Goal: Understand process/instructions: Learn how to perform a task or action

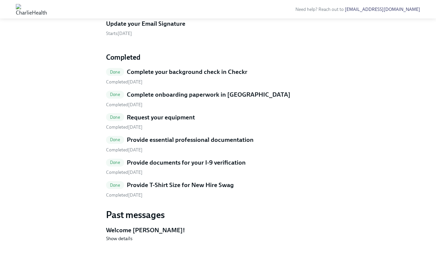
scroll to position [258, 0]
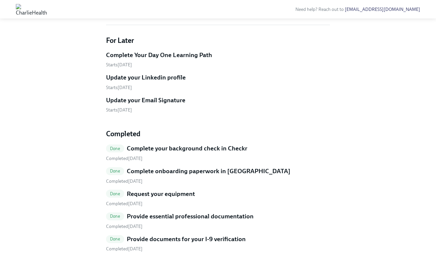
scroll to position [201, 0]
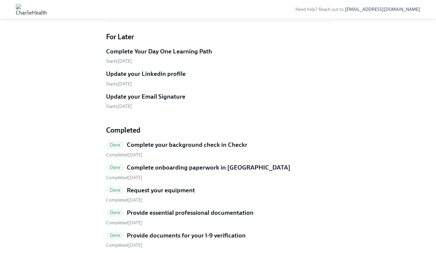
click at [180, 56] on h5 "Complete Your Day One Learning Path" at bounding box center [159, 51] width 106 height 9
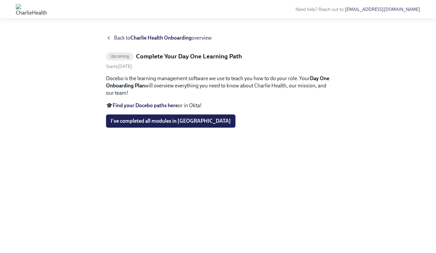
click at [144, 104] on strong "Find your Docebo paths here" at bounding box center [145, 105] width 65 height 6
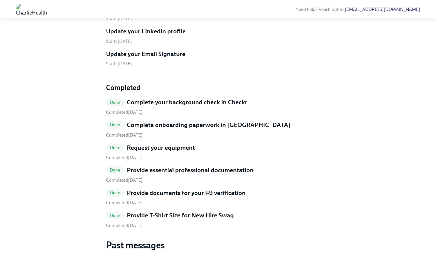
scroll to position [194, 0]
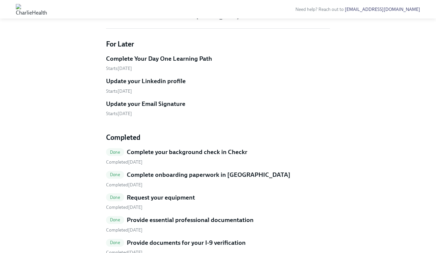
click at [123, 108] on h5 "Update your Email Signature" at bounding box center [145, 103] width 79 height 9
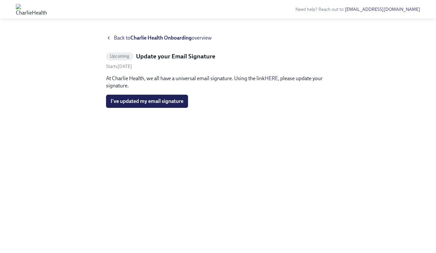
click at [274, 78] on link "HERE" at bounding box center [271, 78] width 13 height 6
